Goal: Transaction & Acquisition: Purchase product/service

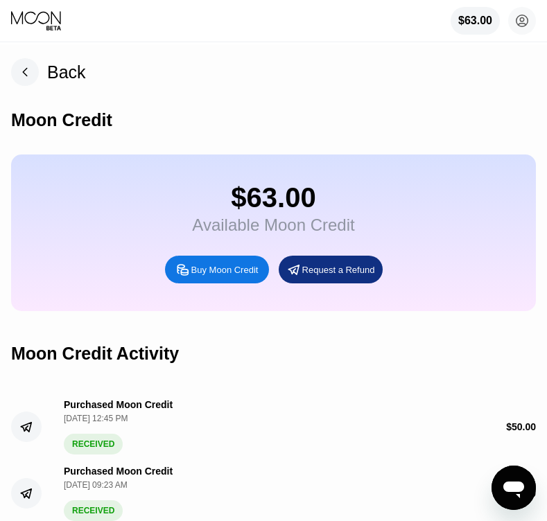
click at [58, 79] on div "Back" at bounding box center [66, 72] width 39 height 20
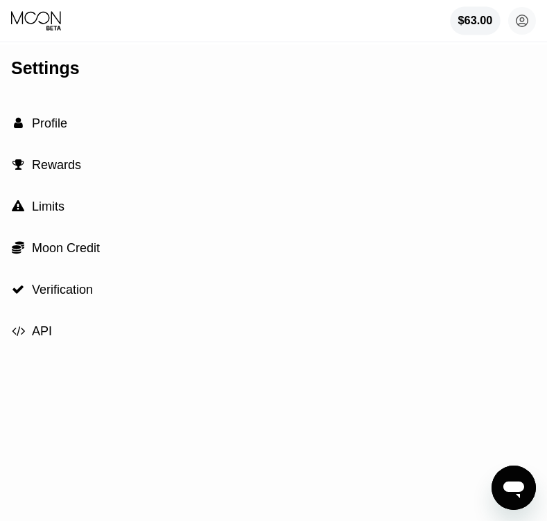
click at [462, 26] on div "$63.00" at bounding box center [475, 21] width 35 height 12
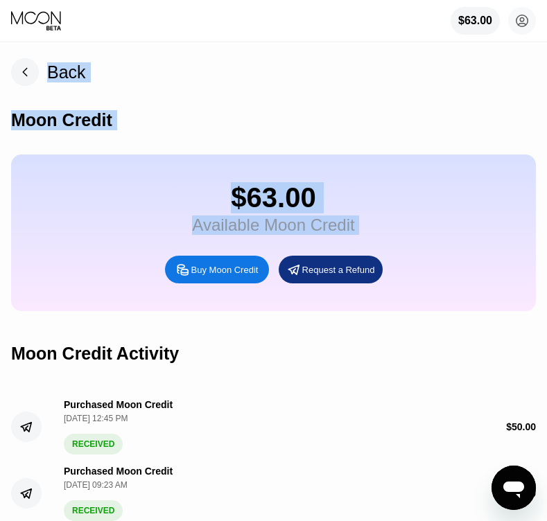
drag, startPoint x: 148, startPoint y: 6, endPoint x: 200, endPoint y: 292, distance: 290.9
click at [199, 295] on div "$63.00 randhynicudemo07@gmail.com  Home Settings Support Careers About Us Log …" at bounding box center [273, 260] width 547 height 521
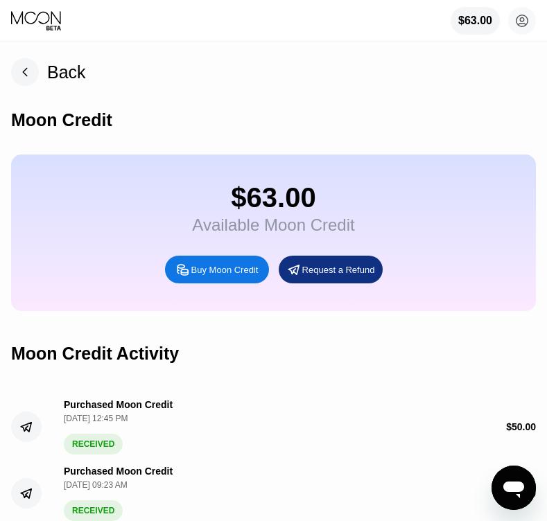
click at [301, 417] on div "Purchased Moon Credit [DATE] 12:45 PM RECEIVED $ 50.00" at bounding box center [273, 421] width 525 height 67
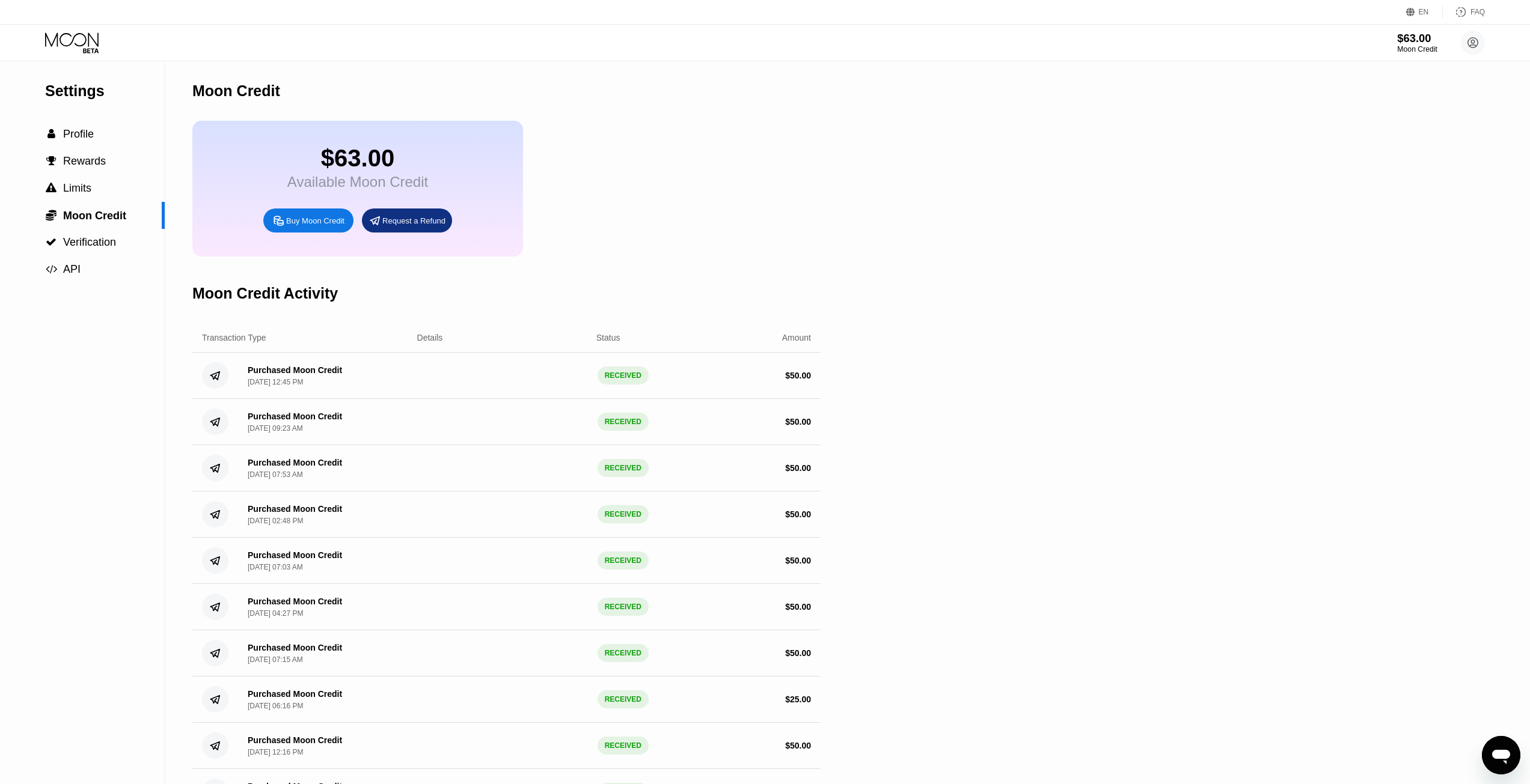
click at [1396, 39] on div "$63.00" at bounding box center [1416, 38] width 40 height 13
click at [1409, 45] on div "Moon Credit" at bounding box center [1416, 49] width 40 height 9
click at [314, 226] on div "Buy Moon Credit" at bounding box center [315, 221] width 58 height 10
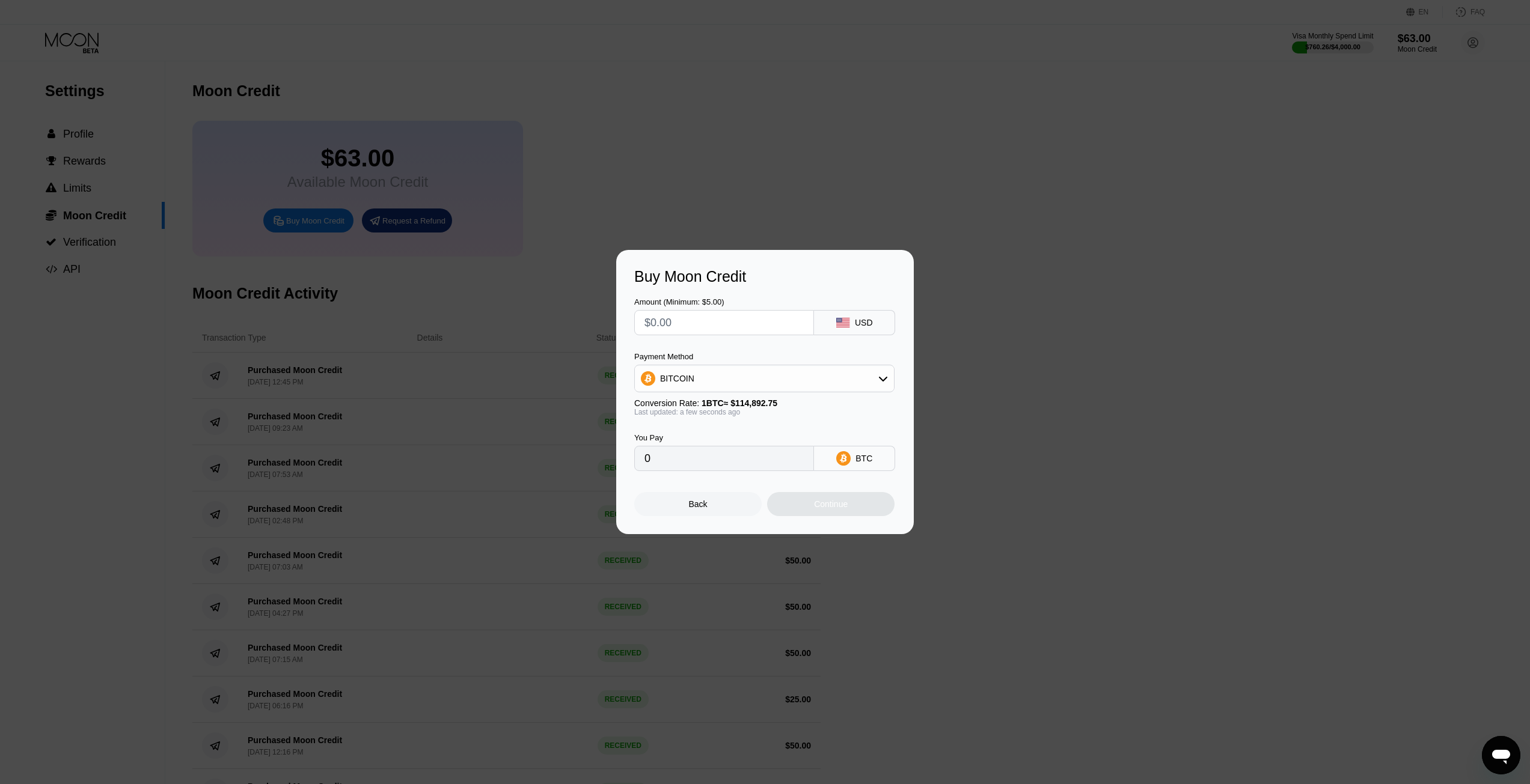
click at [698, 318] on input "text" at bounding box center [724, 323] width 160 height 24
type input "$5"
type input "0.00004352"
type input "$50"
type input "0.00043519"
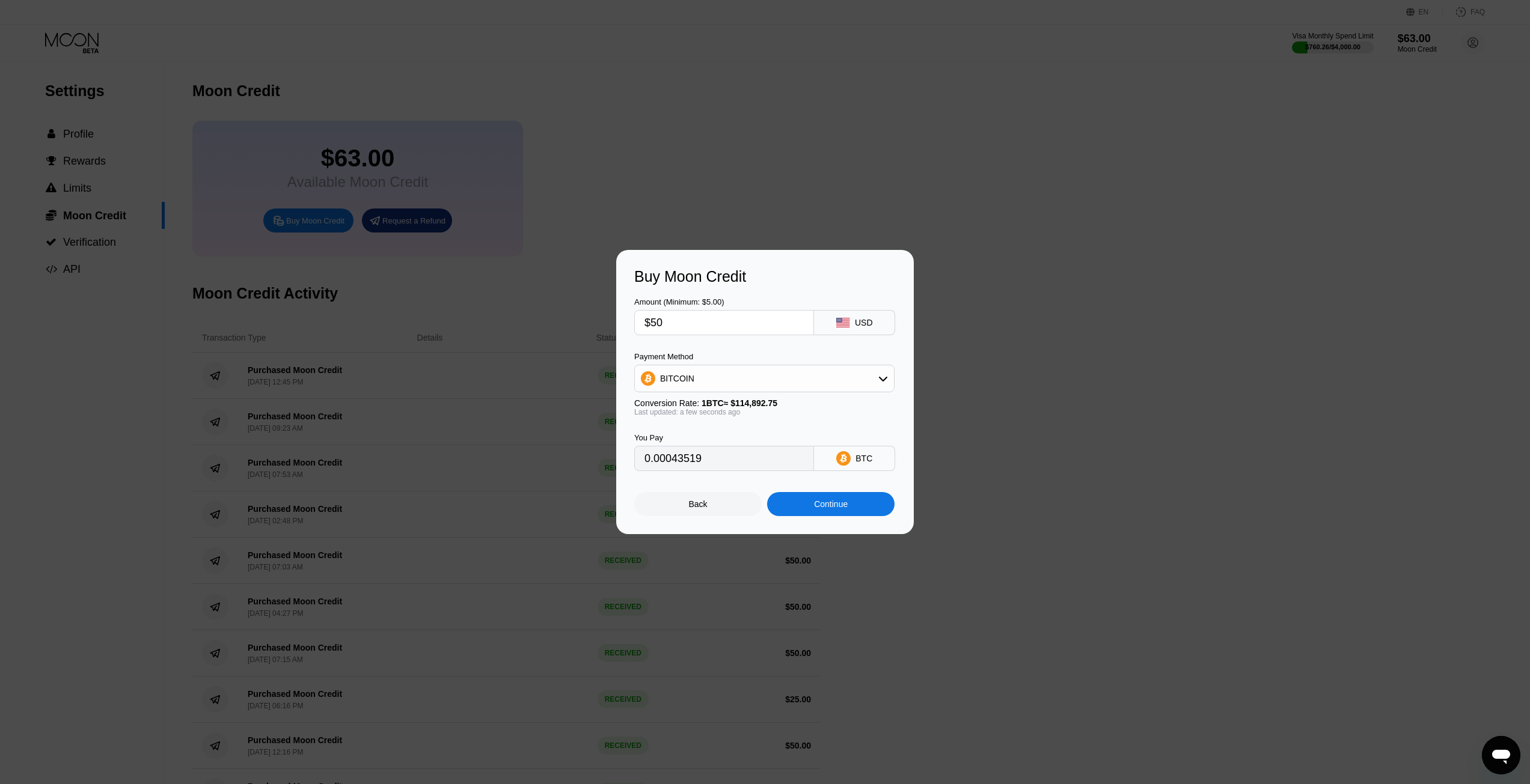
type input "$50"
click at [847, 516] on div "Continue" at bounding box center [830, 505] width 128 height 24
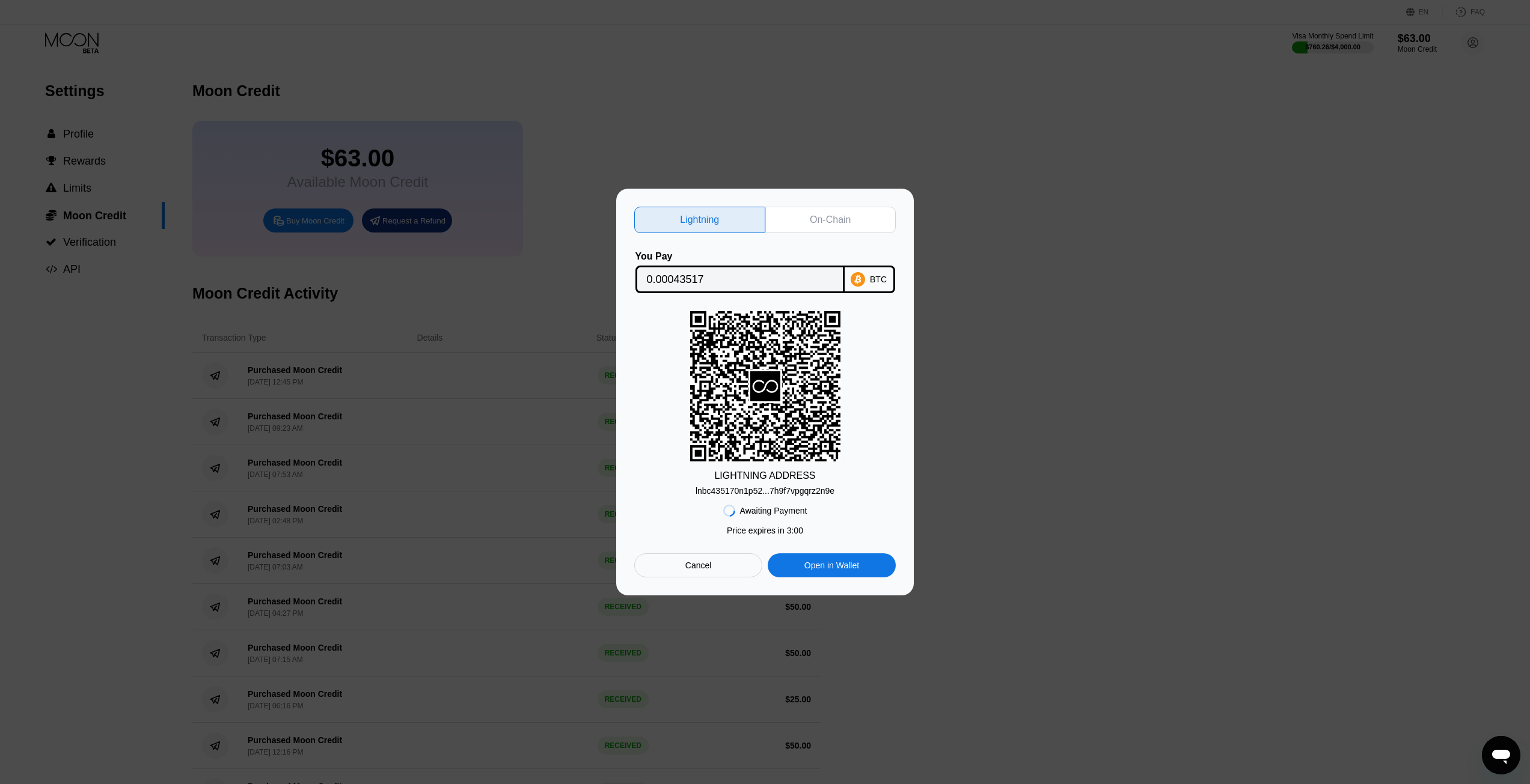
click at [860, 216] on div "On-Chain" at bounding box center [830, 219] width 131 height 26
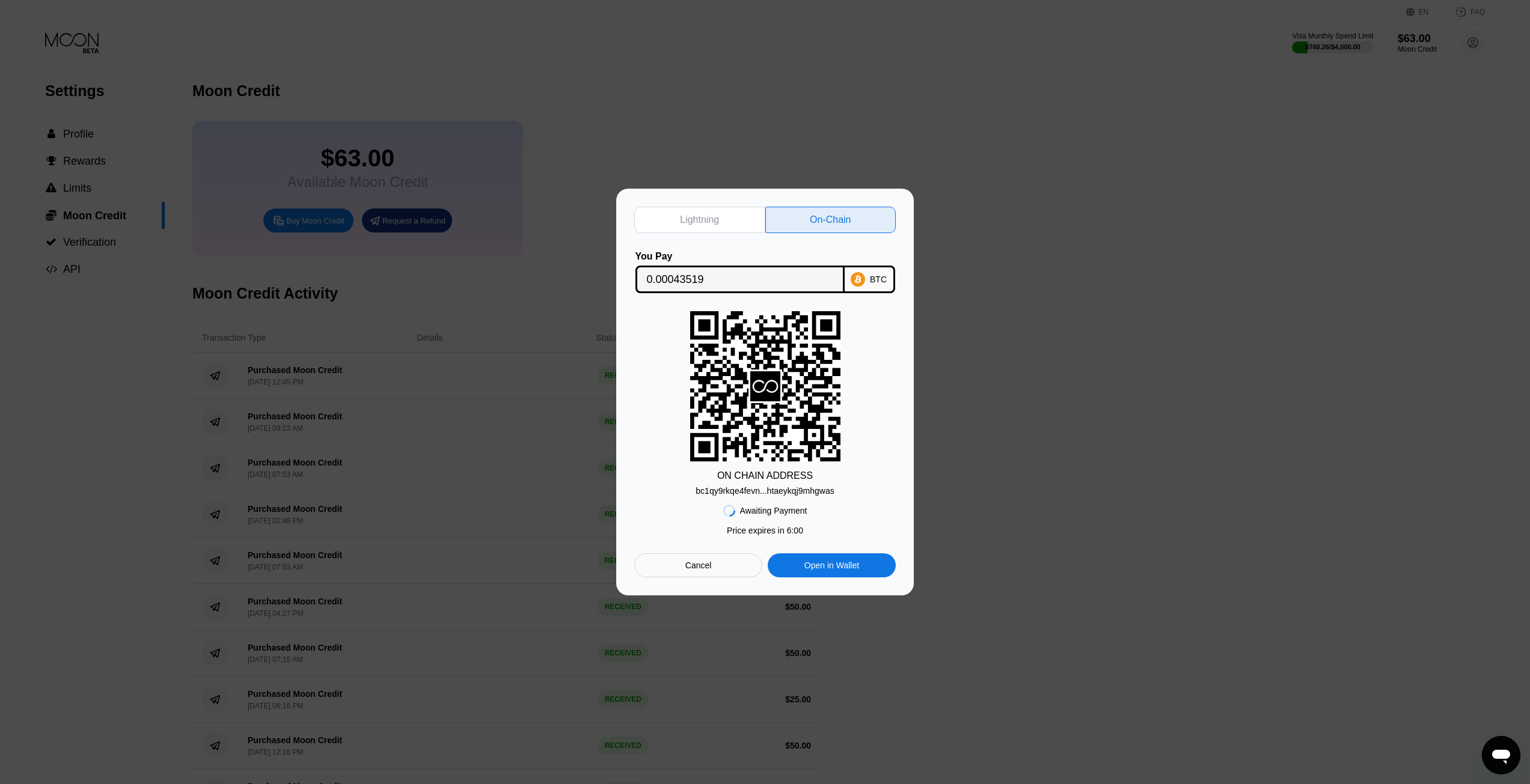
click at [677, 265] on div "0.00043519" at bounding box center [739, 279] width 209 height 28
click at [958, 783] on div at bounding box center [769, 392] width 1539 height 784
click at [715, 494] on div "bc1qy9rkqe4fevn...htaeykqj9mhgwas" at bounding box center [764, 491] width 138 height 10
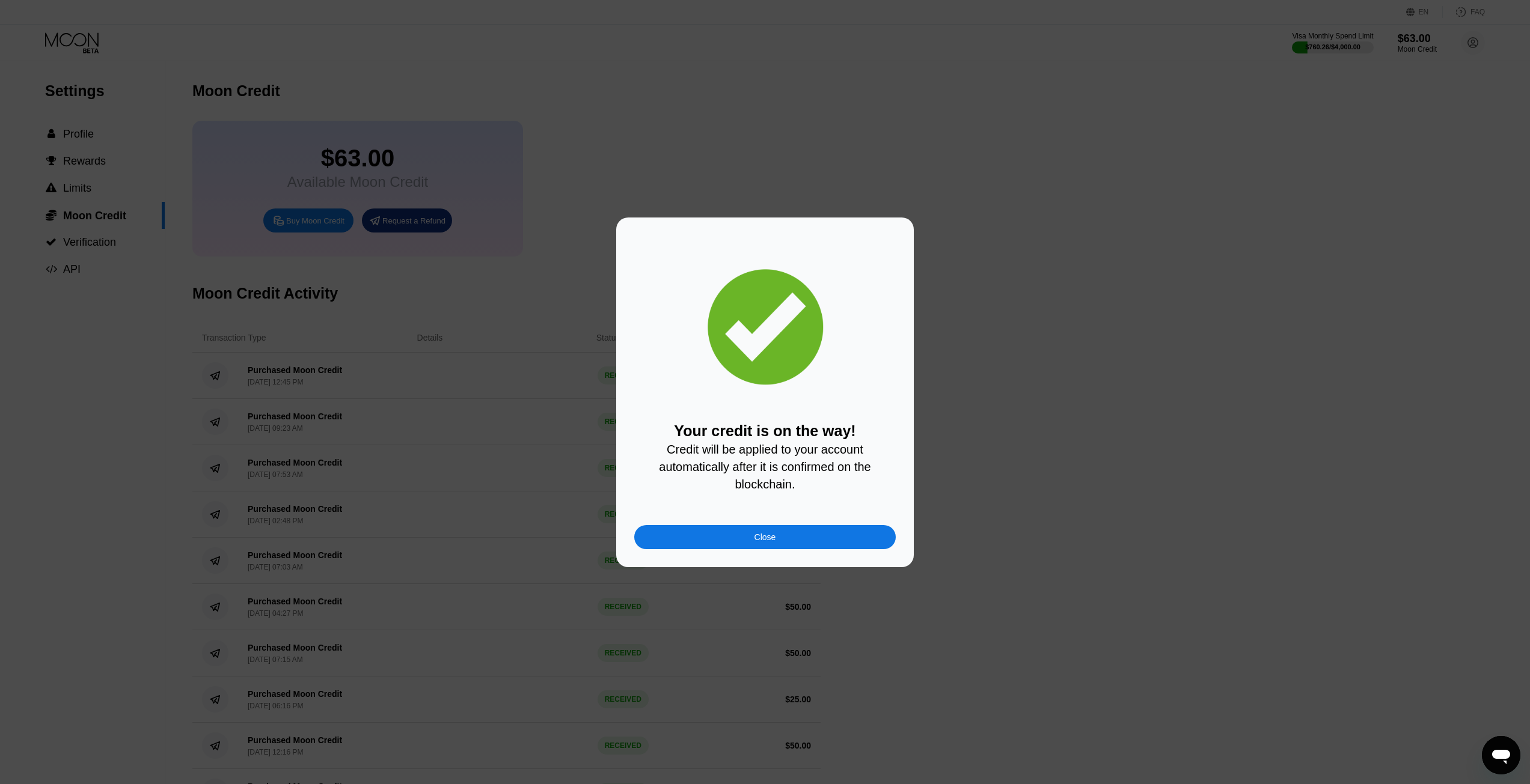
click at [759, 534] on div "Close" at bounding box center [764, 538] width 261 height 24
